Goal: Communication & Community: Participate in discussion

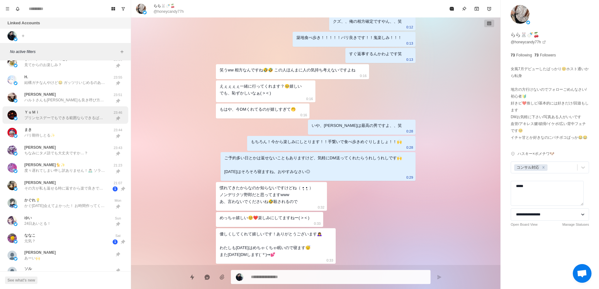
scroll to position [206, 0]
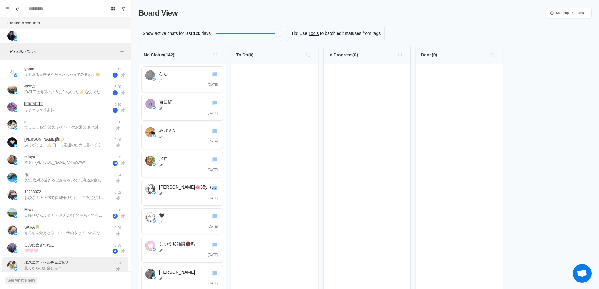
scroll to position [279, 0]
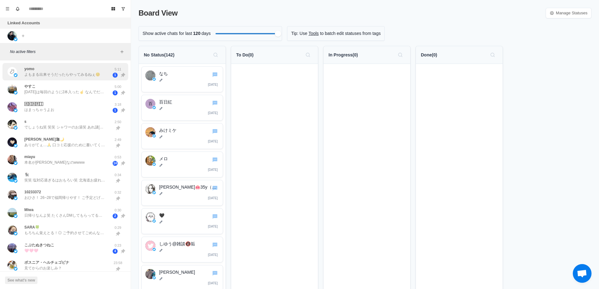
click at [71, 72] on p "よもまる出来そうだったらやってみるねぇ☺️" at bounding box center [62, 75] width 76 height 6
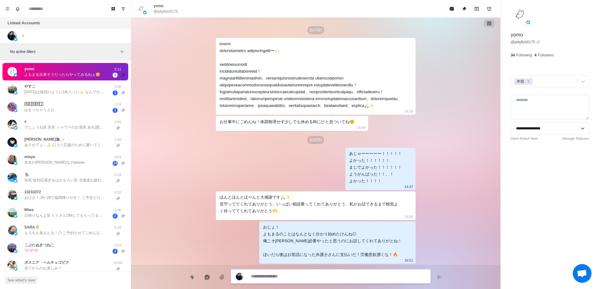
scroll to position [1837, 0]
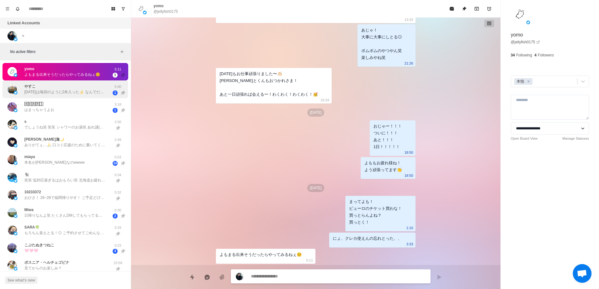
click at [65, 95] on div "やすこ [DATE]は毎回のように2本入った☝️ なんでだろな🤔 キツイが怖いになって、力が入って受け入れなくて結果的に痛いみたいな🤔 ずーっと前にバイブ入れ…" at bounding box center [58, 89] width 103 height 13
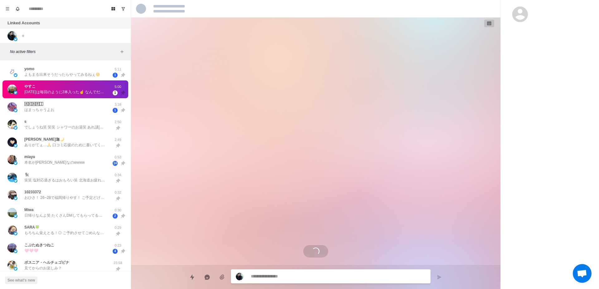
scroll to position [2845, 0]
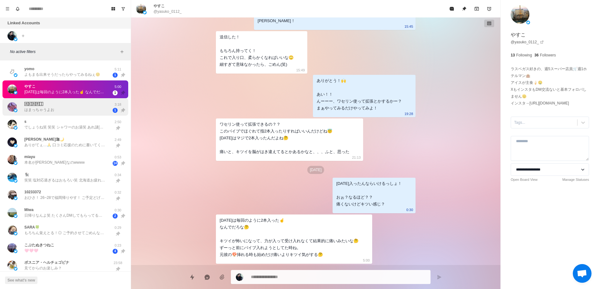
click at [68, 113] on div "🄰🄺🄰🅁🄸 はまっちゃうよお" at bounding box center [58, 107] width 103 height 13
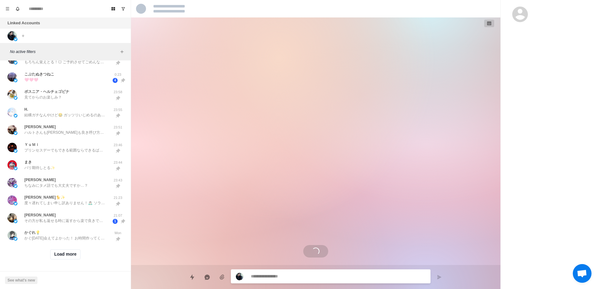
scroll to position [1262, 0]
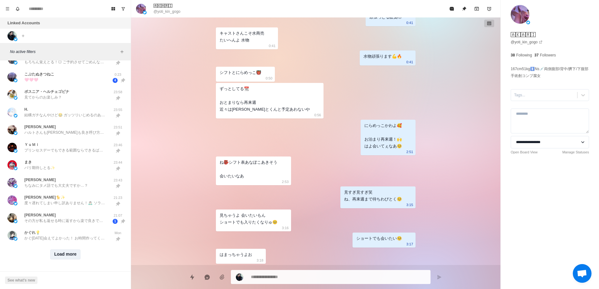
click at [62, 250] on button "Load more" at bounding box center [65, 255] width 31 height 10
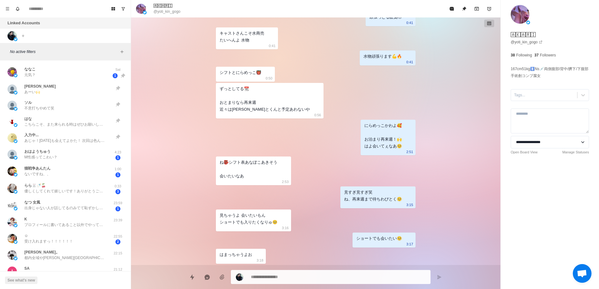
scroll to position [373, 0]
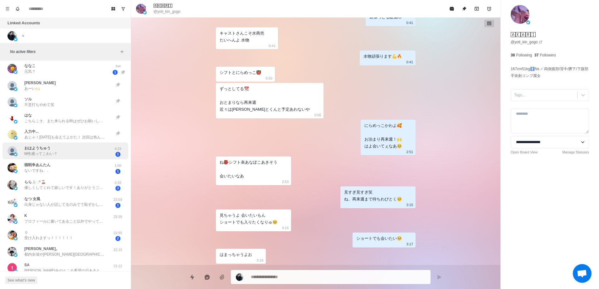
click at [72, 155] on div "︎︎︎︎おはようちゅう M性感ってこわい？" at bounding box center [58, 151] width 103 height 12
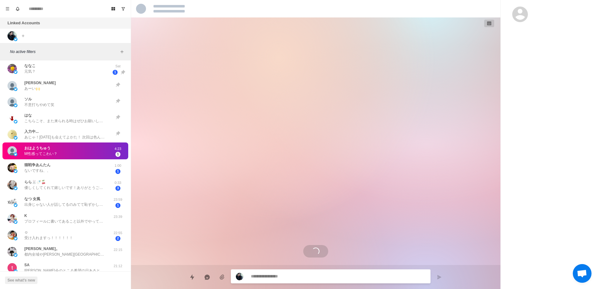
scroll to position [140, 0]
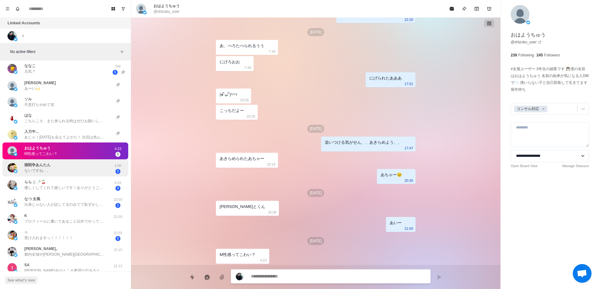
click at [68, 171] on div "猫戦争あんたん ないですね、、" at bounding box center [58, 168] width 103 height 12
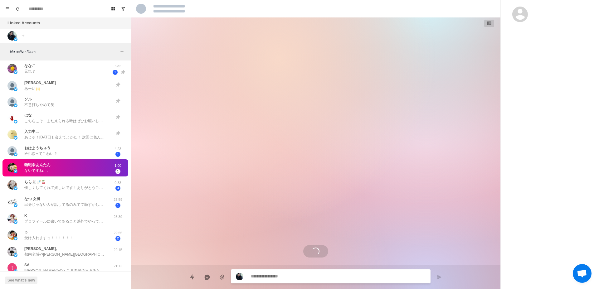
scroll to position [258, 0]
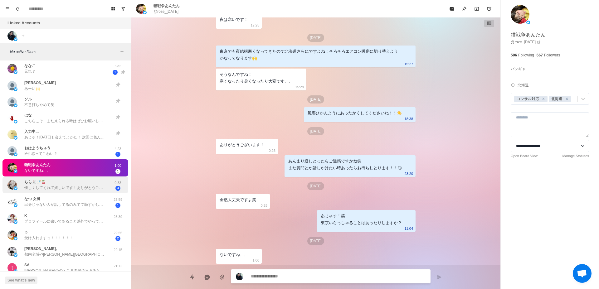
click at [66, 187] on p "優しくしてくれて嬉しいです！ありがとうございます🙇‍♀️ わたしも[DATE]はめちゃくちゃ眠いので寝ます😴 また[DATE]DMします( ˙³˙)⇝💕" at bounding box center [64, 188] width 81 height 6
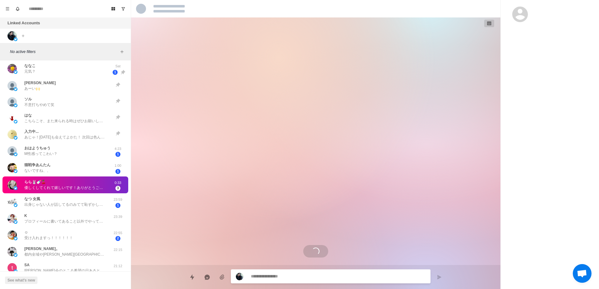
scroll to position [1057, 0]
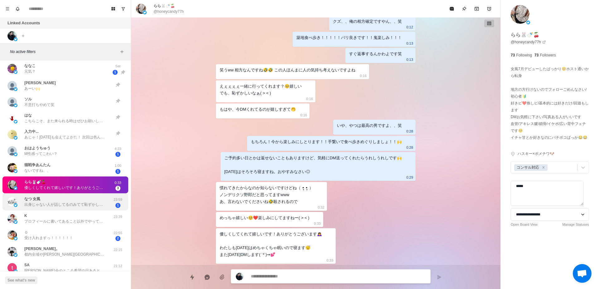
click at [70, 205] on p "出身じゃない人が話してるのみてて恥ずかしいもん🥹" at bounding box center [64, 205] width 81 height 6
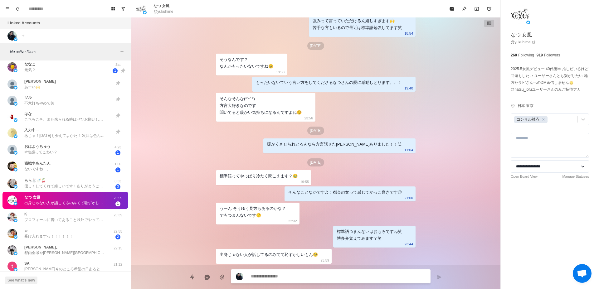
scroll to position [390, 0]
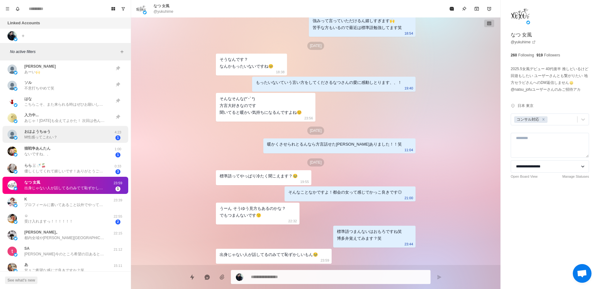
click at [81, 139] on div "︎︎︎︎おはようちゅう M性感ってこわい？" at bounding box center [58, 135] width 103 height 12
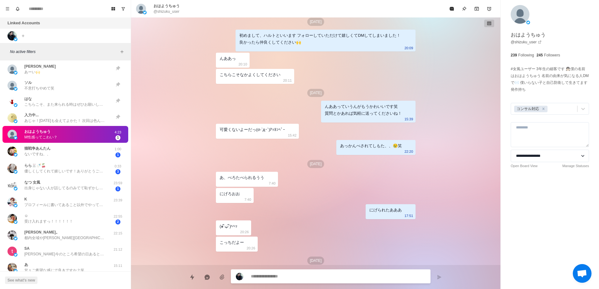
scroll to position [0, 0]
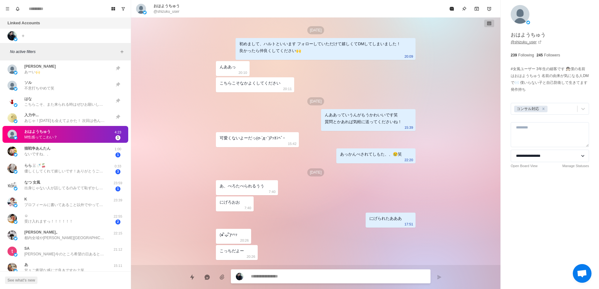
click at [526, 43] on link "@ shizuku_user" at bounding box center [526, 42] width 31 height 6
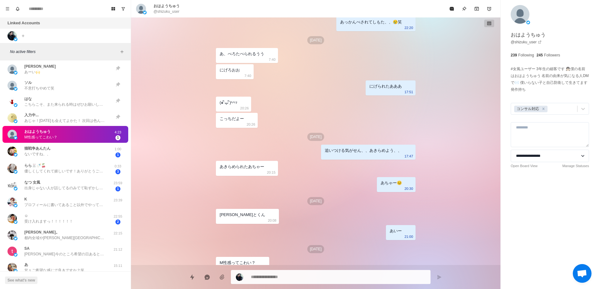
scroll to position [140, 0]
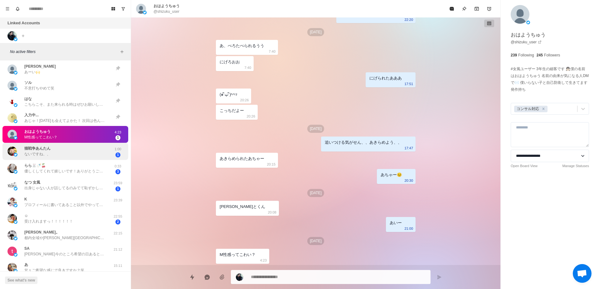
click at [101, 154] on div "猫戦争あんたん ないですね、、" at bounding box center [58, 151] width 103 height 12
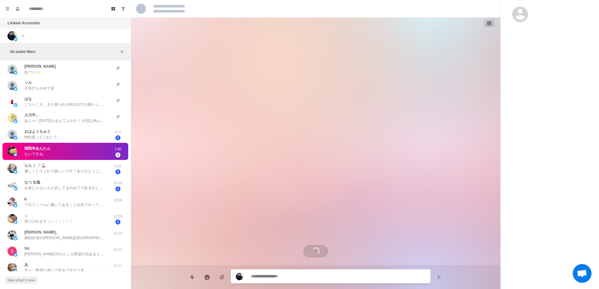
scroll to position [258, 0]
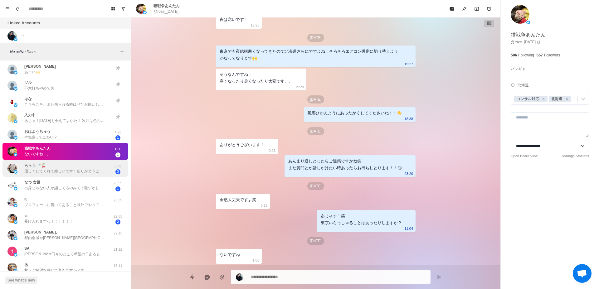
click at [83, 168] on p "優しくしてくれて嬉しいです！ありがとうございます🙇‍♀️ わたしも[DATE]はめちゃくちゃ眠いので寝ます😴 また[DATE]DMします( ˙³˙)⇝💕" at bounding box center [64, 171] width 81 height 6
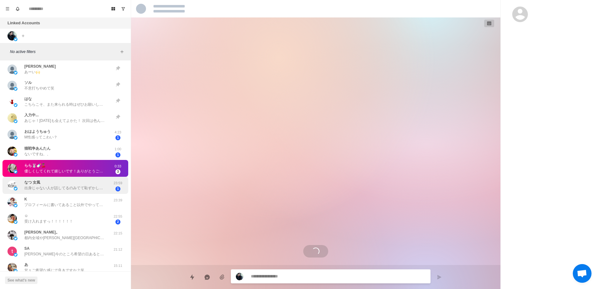
scroll to position [1057, 0]
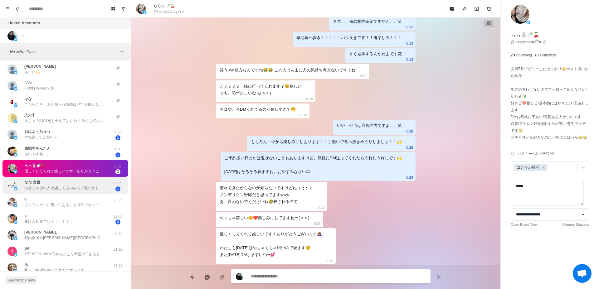
click at [99, 188] on p "出身じゃない人が話してるのみてて恥ずかしいもん🥹" at bounding box center [64, 188] width 81 height 6
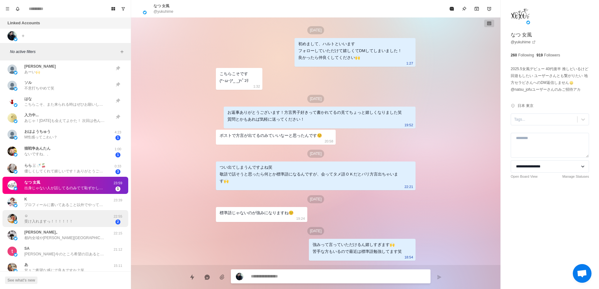
scroll to position [224, 0]
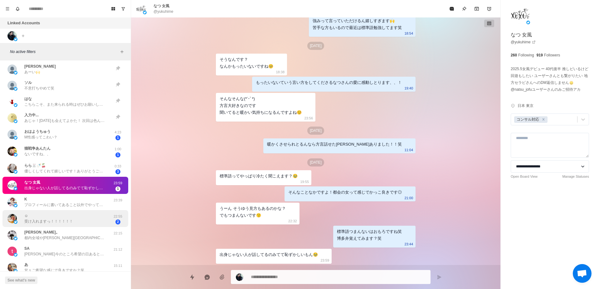
click at [101, 223] on div "☺︎ 受け入れますっ！！！！！！" at bounding box center [58, 219] width 103 height 12
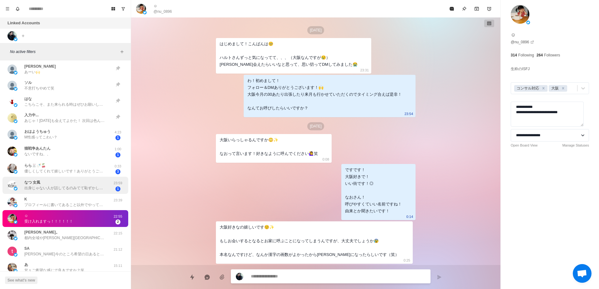
scroll to position [1018, 0]
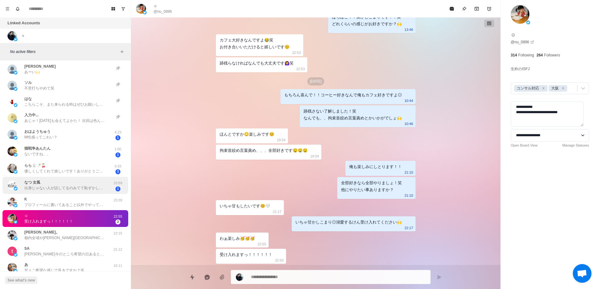
click at [85, 179] on div "なつ 女風 出身じゃない人が話してるのみてて恥ずかしいもん🥹 23:59 1" at bounding box center [65, 185] width 126 height 17
type textarea "*"
type textarea "**********"
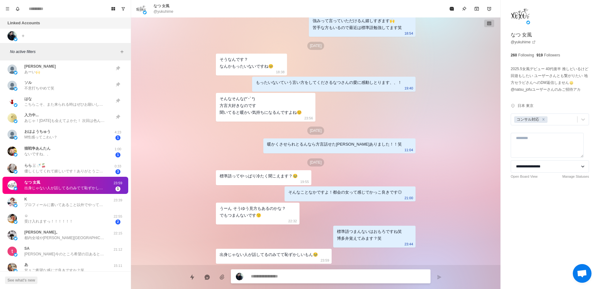
scroll to position [224, 0]
click at [88, 166] on div "らら🐰🍼🍒 優しくしてくれて嬉しいです！ありがとうございます🙇‍♀️ わたしも今日はめちゃくちゃ眠いので寝ます😴 また明日DMします( ˙³˙)⇝💕" at bounding box center [64, 168] width 81 height 11
type textarea "*"
type textarea "****"
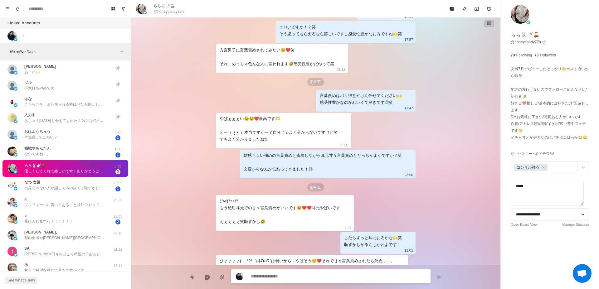
scroll to position [1057, 0]
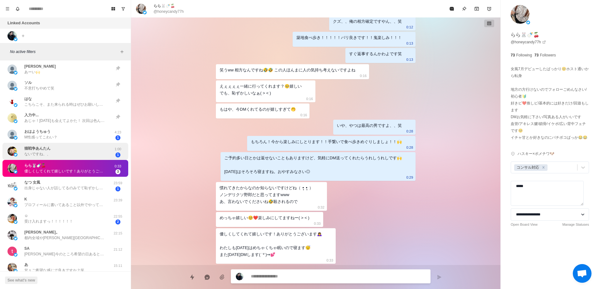
click at [88, 155] on div "猫戦争あんたん ないですね、、" at bounding box center [58, 151] width 103 height 12
type textarea "*"
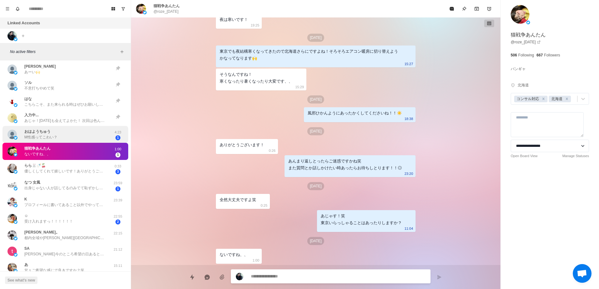
click at [91, 138] on div "︎︎︎︎おはようちゅう M性感ってこわい？" at bounding box center [58, 135] width 103 height 12
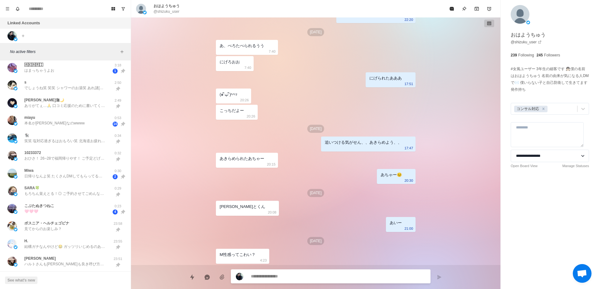
scroll to position [0, 0]
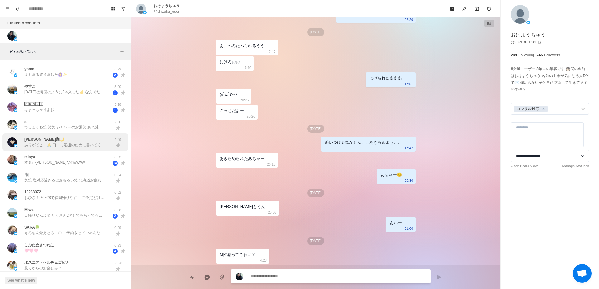
click at [81, 150] on div "七実迦🌙 ありがてぇ…🙏 口コミ応援のために書いてくれとるの伝わる…！ でも言えんかった本音とか書けんかった不満な部分とかあったら次会う時に言ってほし！ 回数…" at bounding box center [65, 143] width 126 height 18
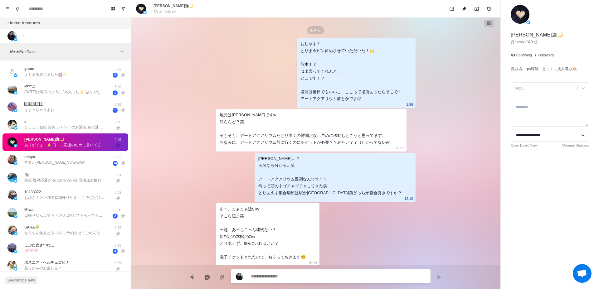
scroll to position [1597, 0]
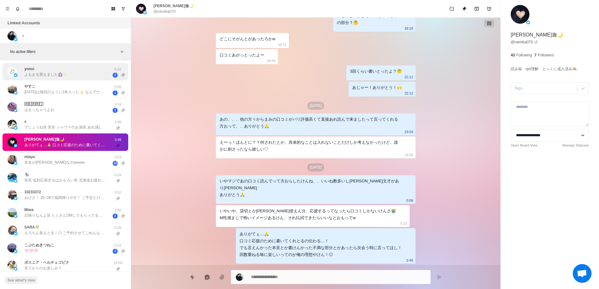
click at [52, 73] on p "よもまる買えました🙆‍♀️✨️" at bounding box center [45, 75] width 43 height 6
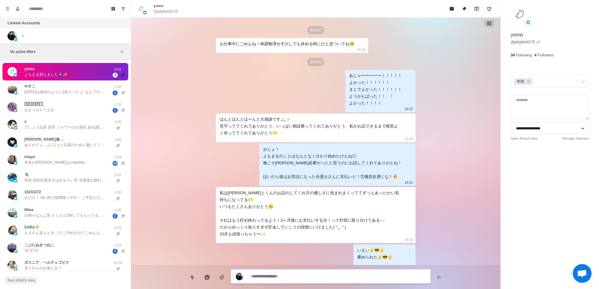
scroll to position [1747, 0]
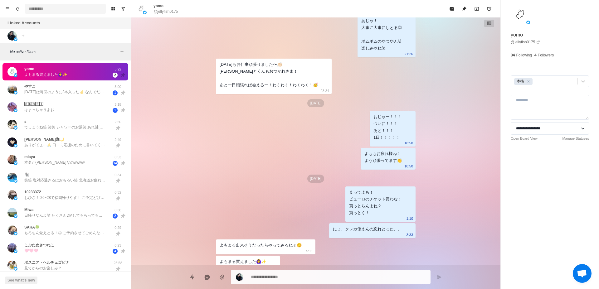
type textarea "*"
